Goal: Task Accomplishment & Management: Use online tool/utility

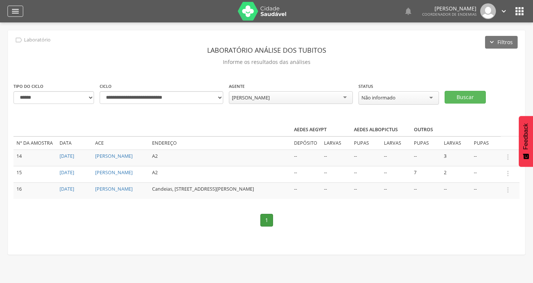
click at [15, 9] on icon "" at bounding box center [15, 11] width 9 height 9
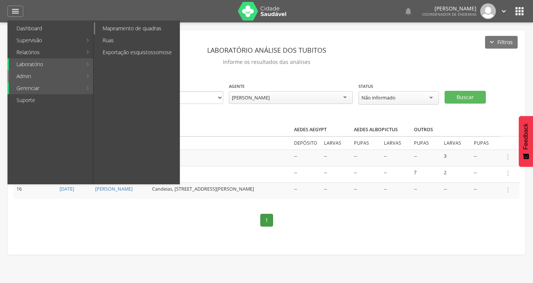
click at [118, 31] on link "Mapeamento de quadras" at bounding box center [137, 28] width 84 height 12
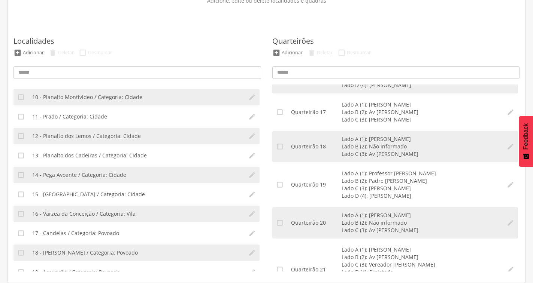
scroll to position [183, 0]
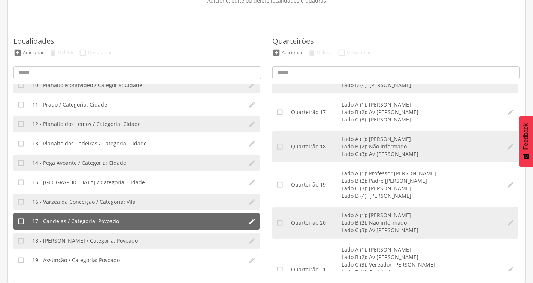
click at [131, 219] on li "17 - Candeias / Categoria: Povoado" at bounding box center [136, 221] width 216 height 16
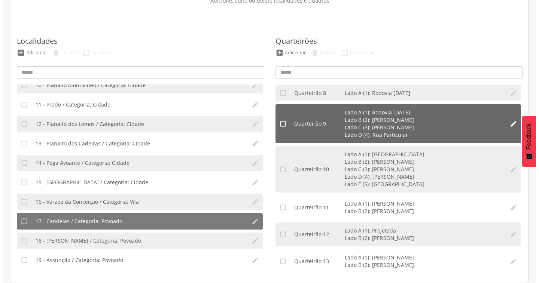
scroll to position [295, 0]
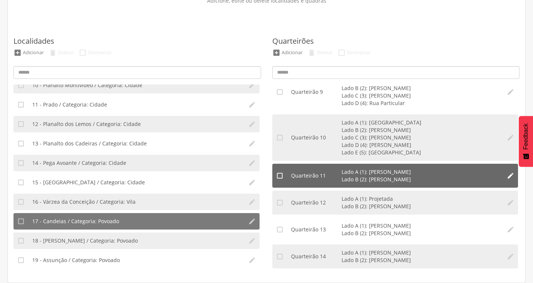
click at [507, 176] on icon "" at bounding box center [510, 175] width 7 height 7
type input "**"
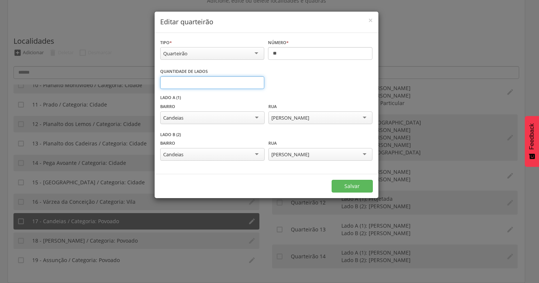
type input "*"
click at [258, 80] on input "*" at bounding box center [212, 82] width 104 height 13
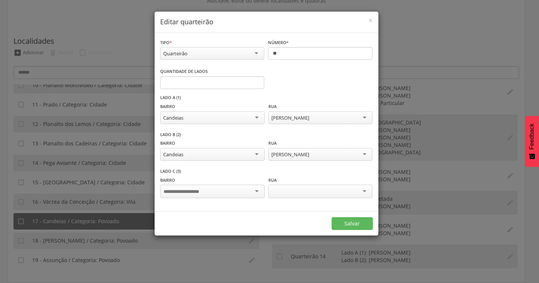
click at [311, 160] on div "[PERSON_NAME]" at bounding box center [320, 154] width 104 height 13
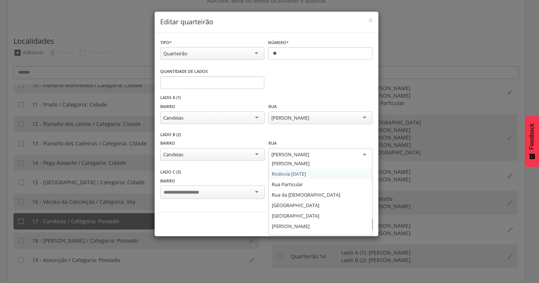
scroll to position [103, 0]
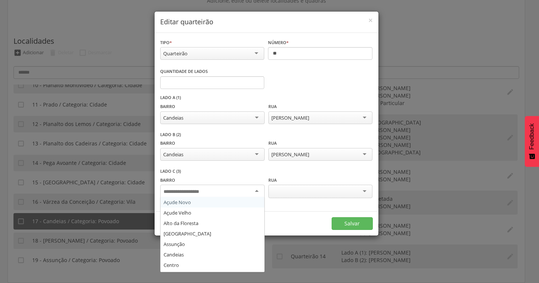
click at [233, 188] on div at bounding box center [212, 191] width 104 height 13
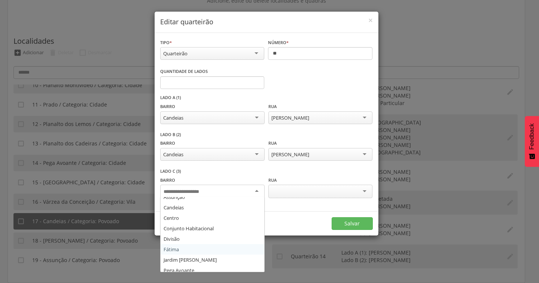
scroll to position [0, 0]
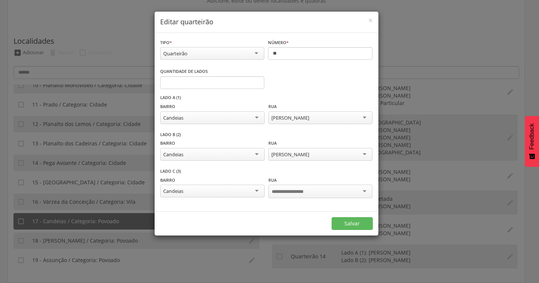
click at [353, 188] on div at bounding box center [320, 191] width 104 height 13
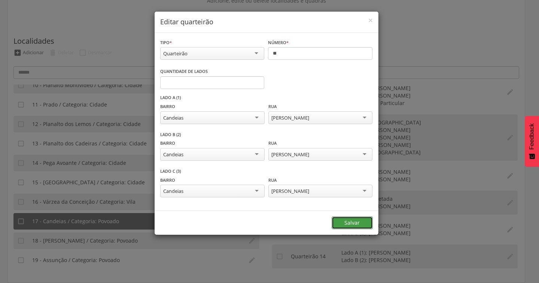
click at [353, 225] on button "Salvar" at bounding box center [352, 223] width 41 height 13
